Goal: Check status: Check status

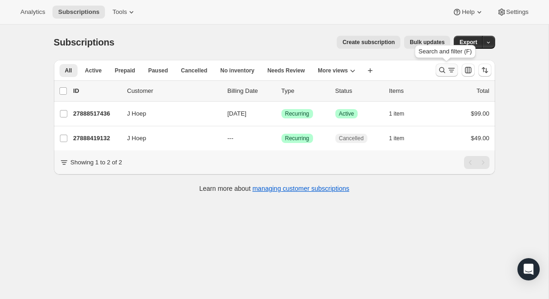
click at [442, 71] on icon "Search and filter results" at bounding box center [441, 69] width 9 height 9
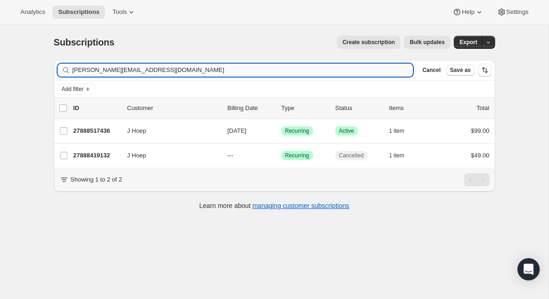
click at [204, 71] on input "[PERSON_NAME][EMAIL_ADDRESS][DOMAIN_NAME]" at bounding box center [242, 70] width 341 height 13
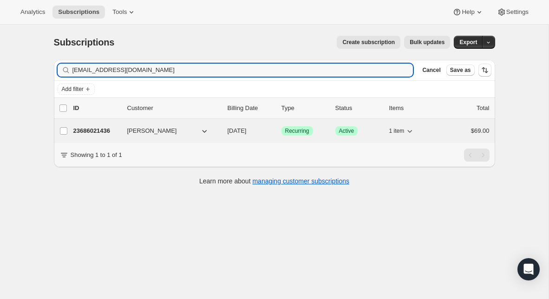
type input "[EMAIL_ADDRESS][DOMAIN_NAME]"
click at [83, 130] on p "23686021436" at bounding box center [96, 130] width 46 height 9
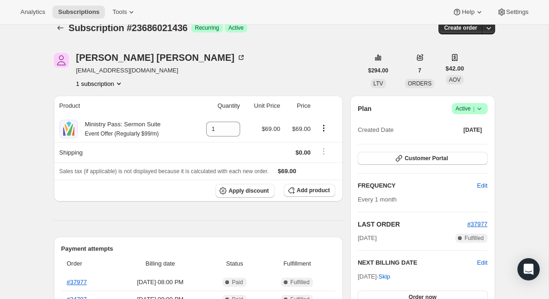
scroll to position [15, 0]
